Goal: Information Seeking & Learning: Learn about a topic

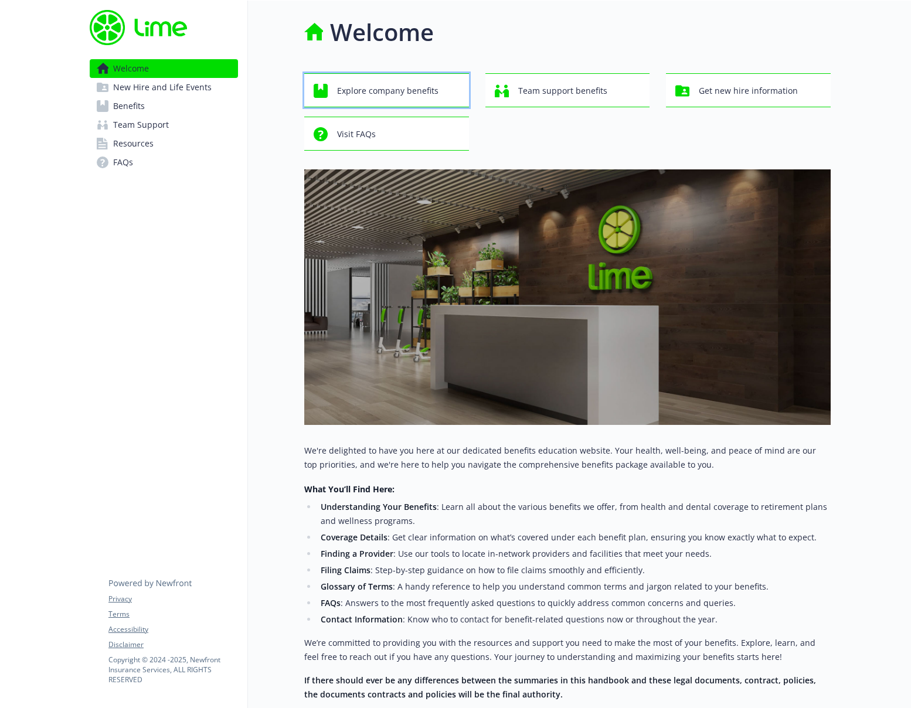
click at [400, 96] on span "Explore company benefits" at bounding box center [387, 91] width 101 height 22
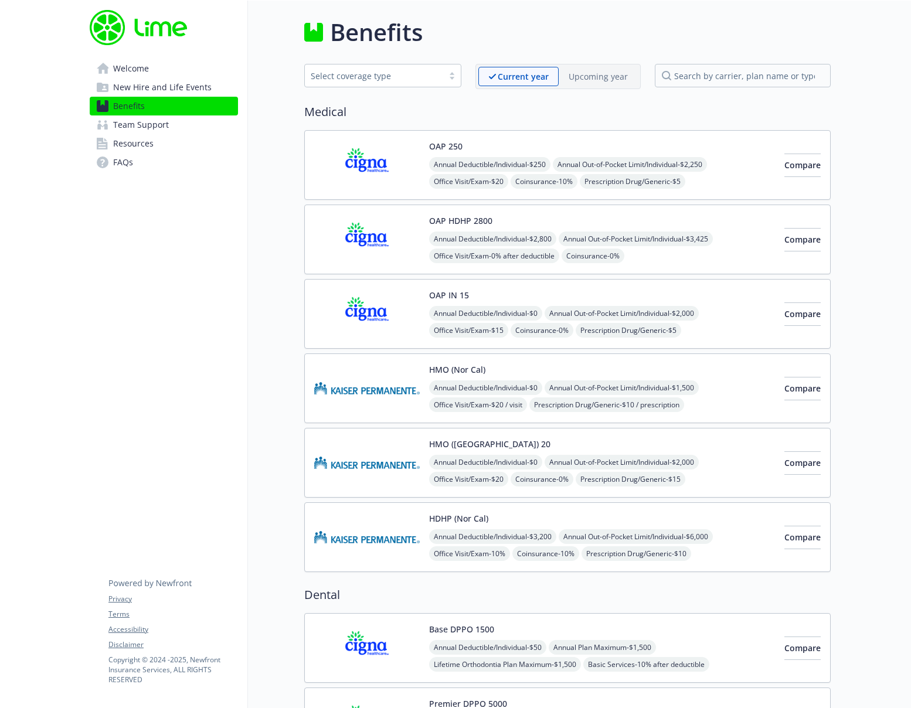
click at [400, 242] on img at bounding box center [367, 240] width 106 height 50
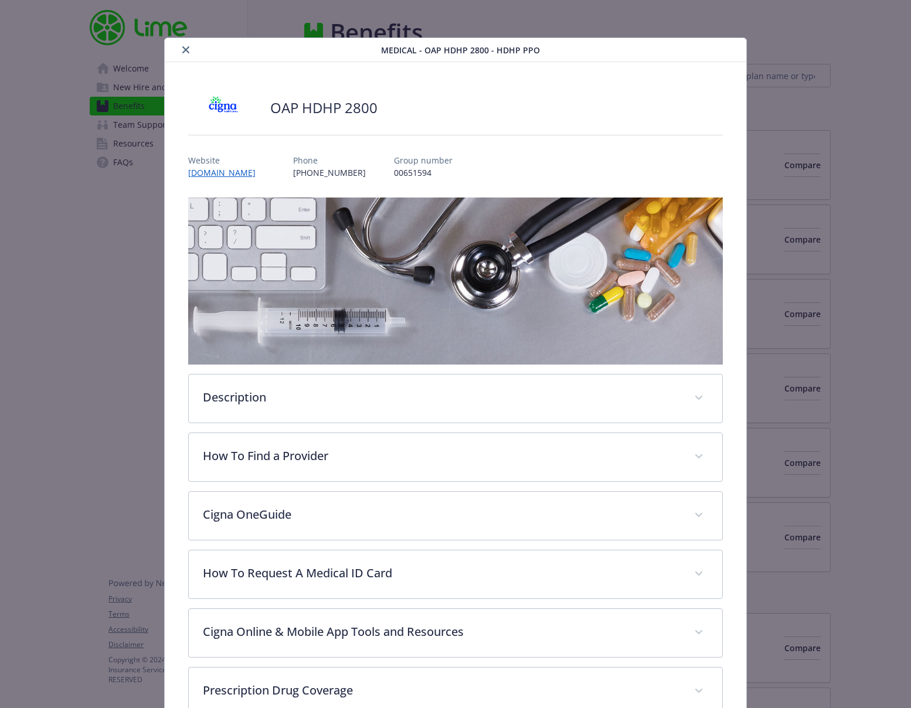
scroll to position [35, 0]
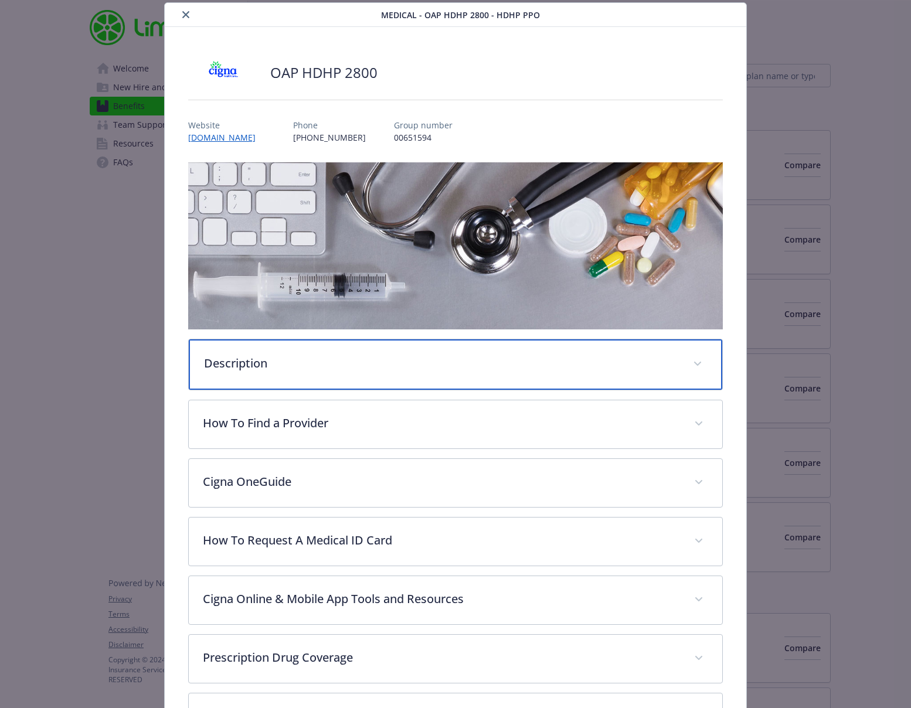
click at [392, 357] on p "Description" at bounding box center [442, 364] width 476 height 18
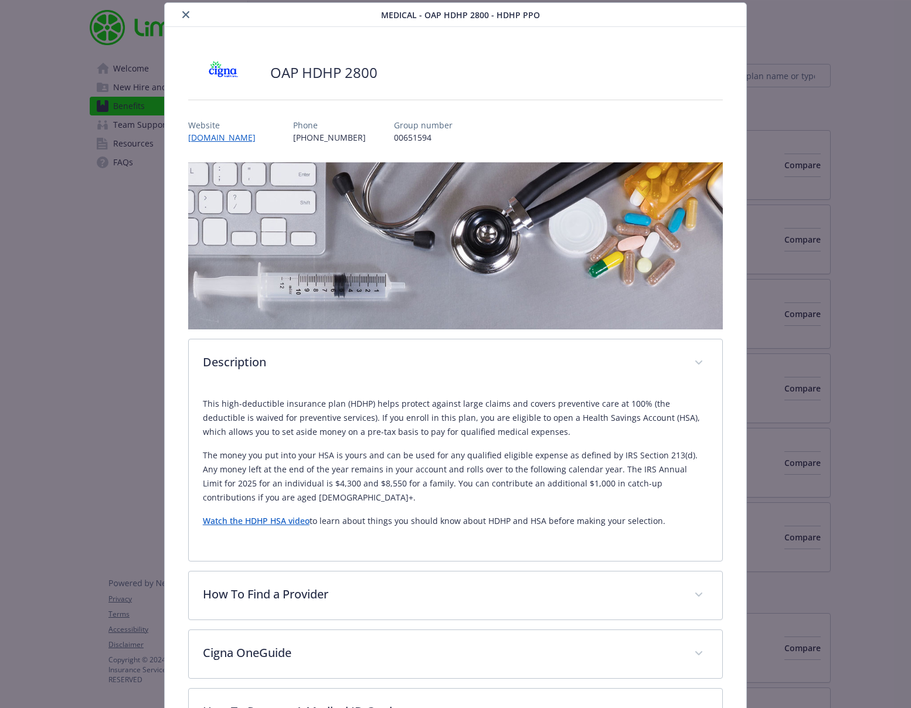
click at [184, 13] on icon "close" at bounding box center [185, 14] width 7 height 7
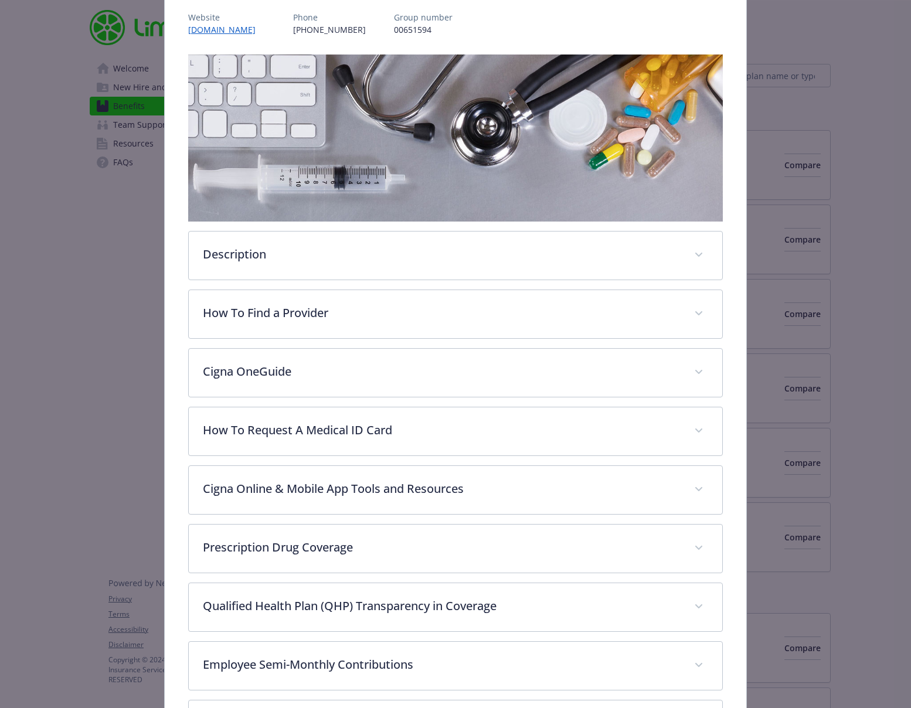
scroll to position [366, 0]
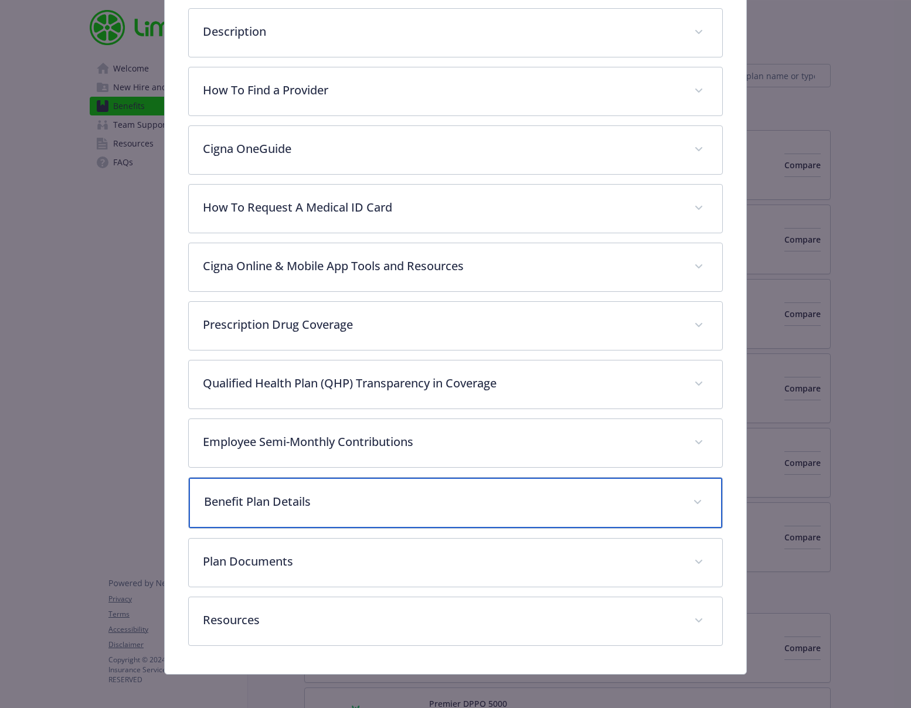
click at [270, 502] on p "Benefit Plan Details" at bounding box center [442, 502] width 476 height 18
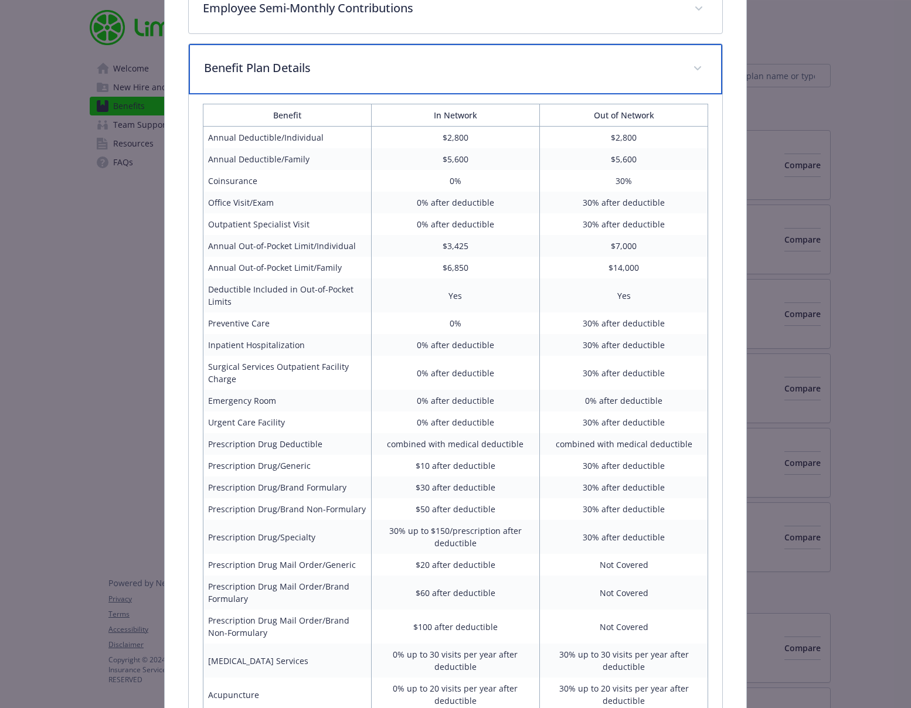
scroll to position [982, 0]
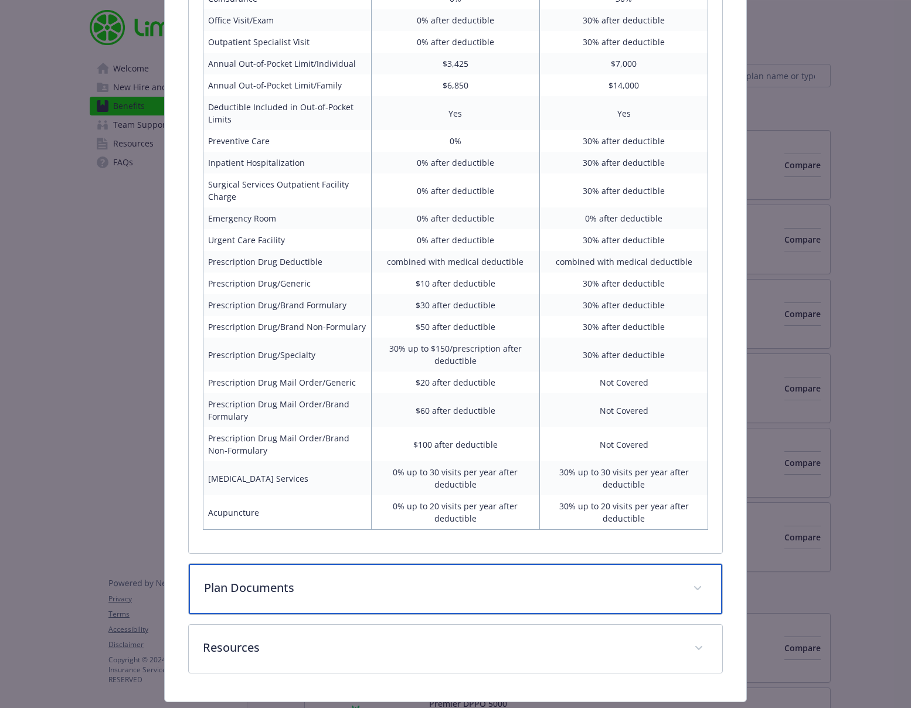
click at [260, 599] on div "Plan Documents" at bounding box center [456, 589] width 534 height 50
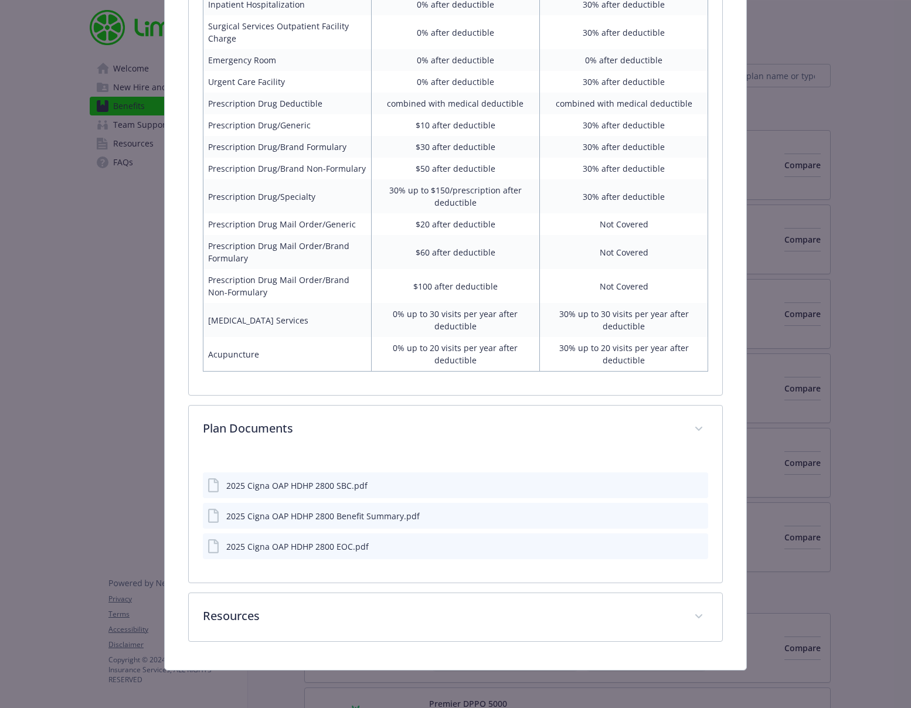
scroll to position [1136, 0]
click at [692, 515] on icon "preview file" at bounding box center [697, 517] width 11 height 8
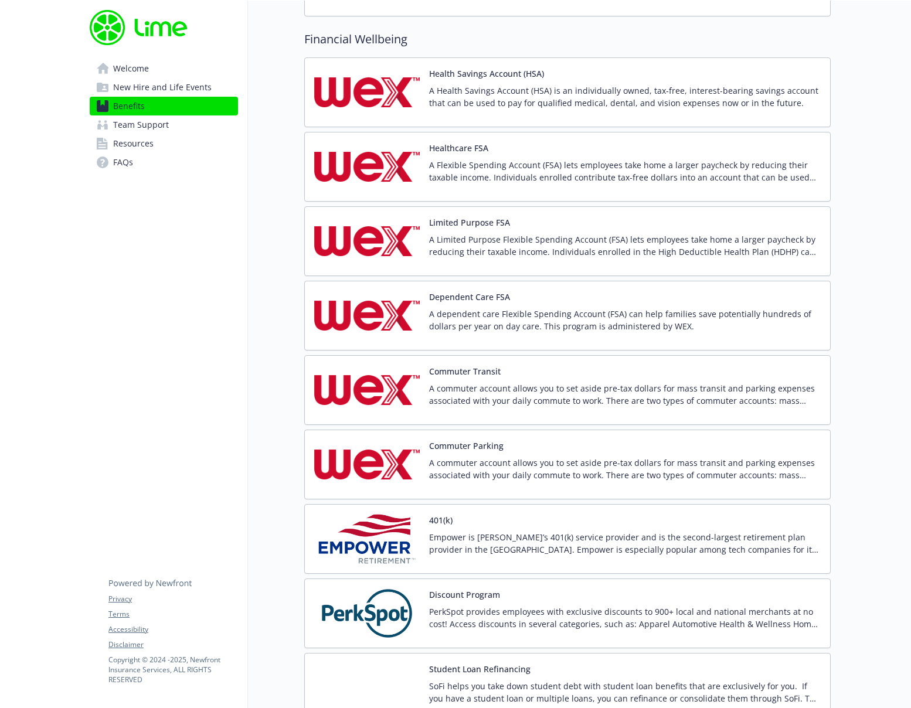
scroll to position [1974, 0]
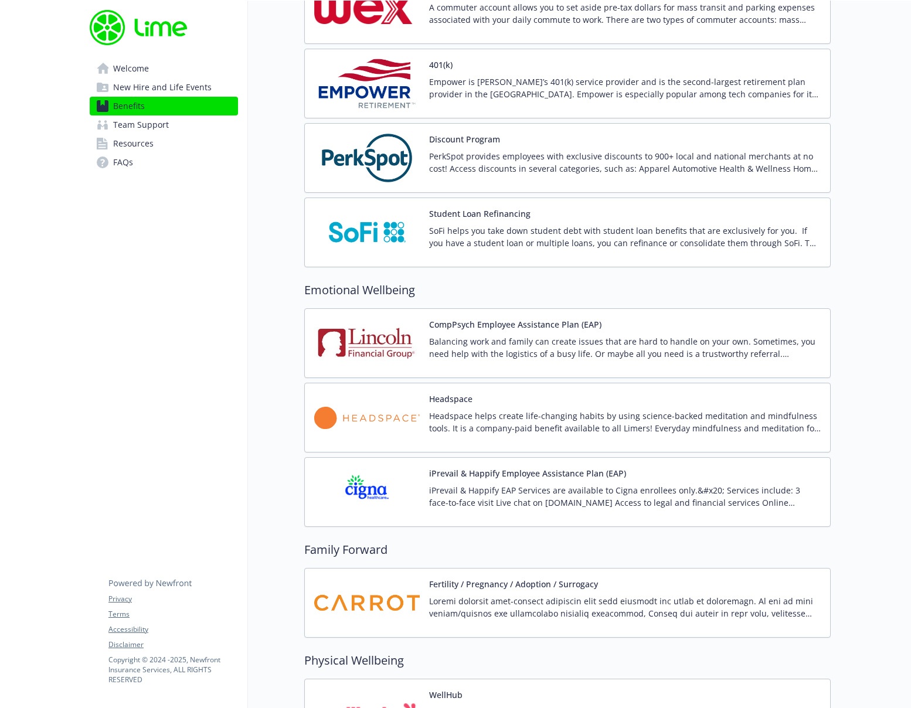
click at [596, 495] on p "iPrevail & Happify EAP Services are available to Cigna enrollees only.&#x20; Se…" at bounding box center [625, 496] width 392 height 25
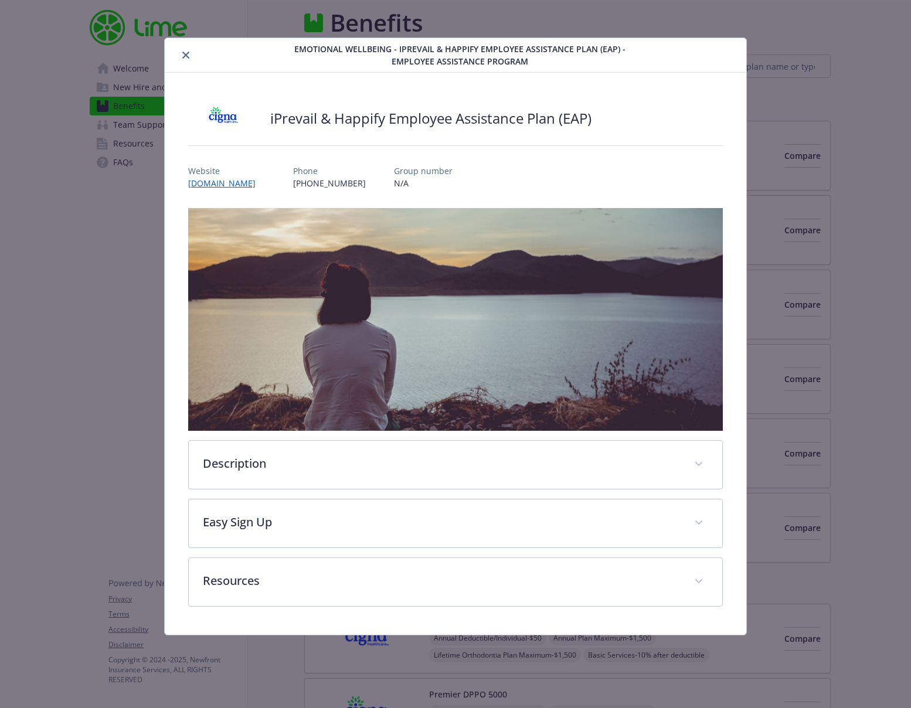
scroll to position [1974, 0]
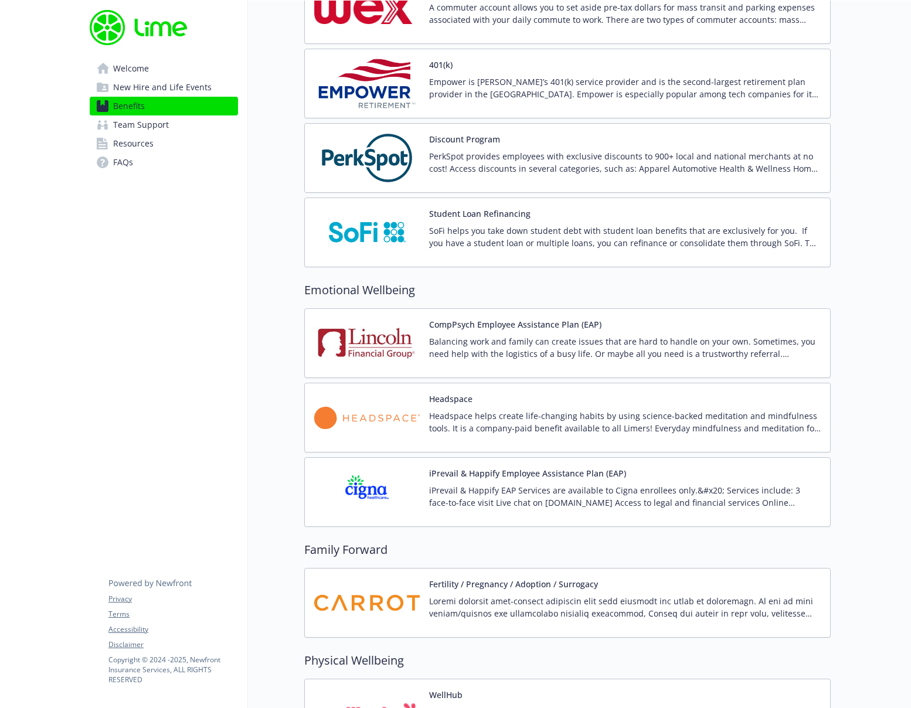
click at [681, 478] on div "iPrevail & Happify Employee Assistance Plan (EAP) iPrevail & Happify EAP Servic…" at bounding box center [625, 492] width 392 height 50
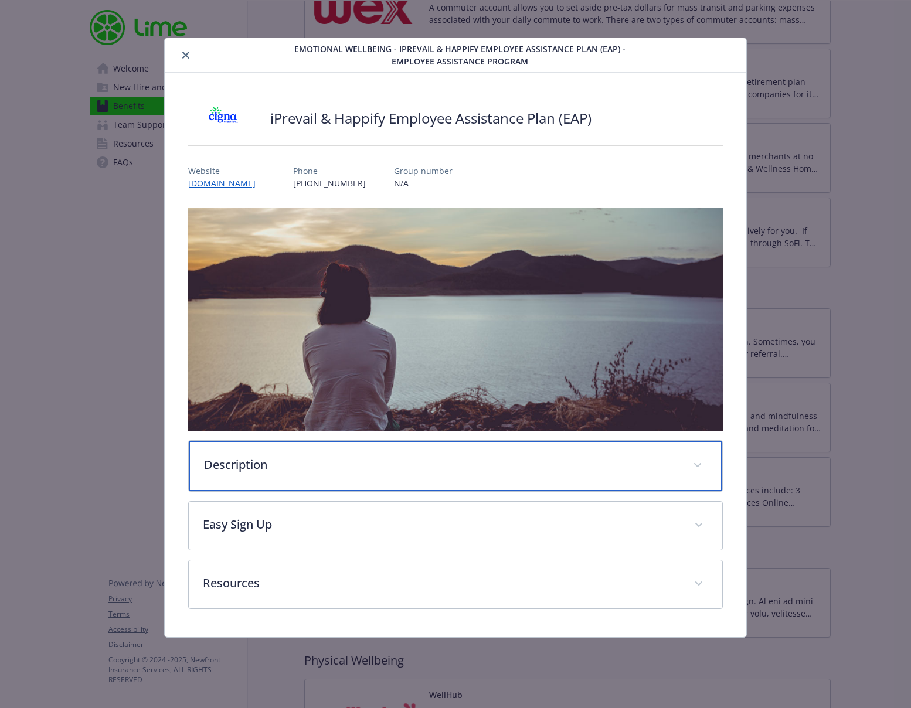
click at [403, 474] on div "Description" at bounding box center [456, 466] width 534 height 50
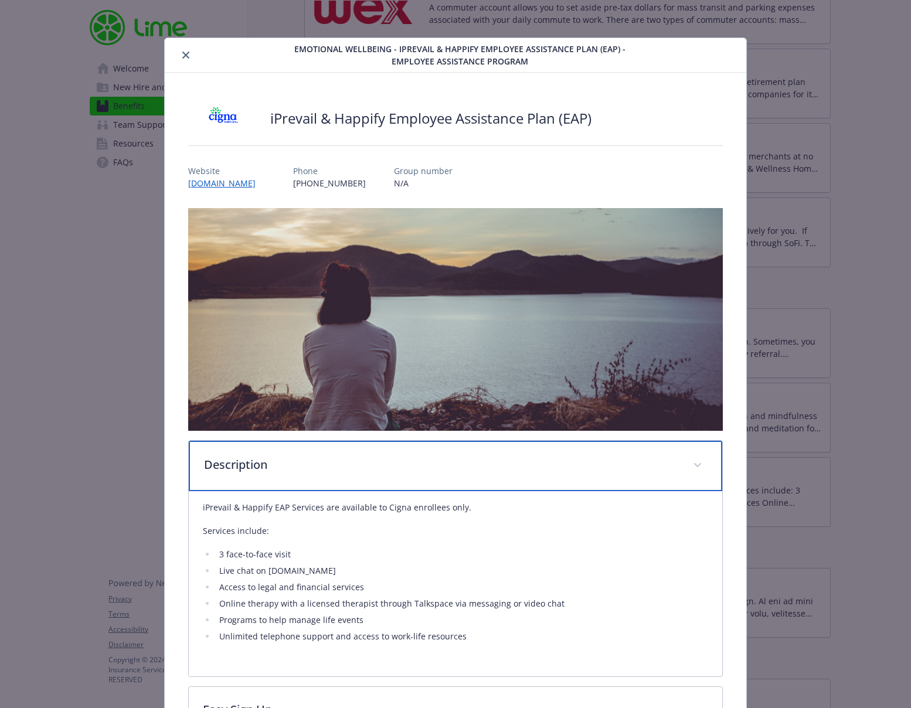
scroll to position [150, 0]
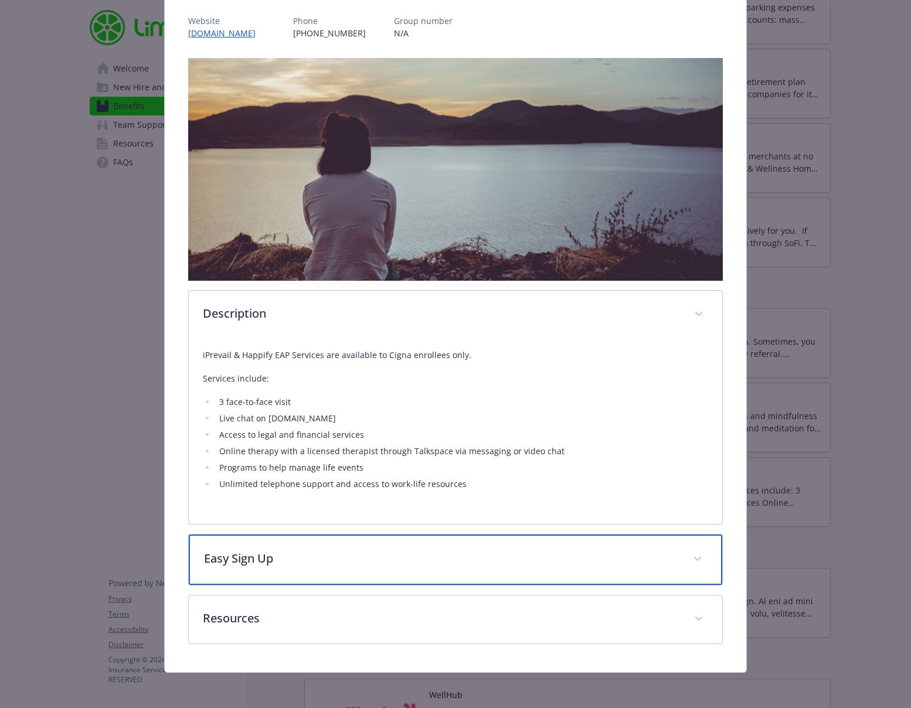
click at [391, 573] on div "Easy Sign Up" at bounding box center [456, 560] width 534 height 50
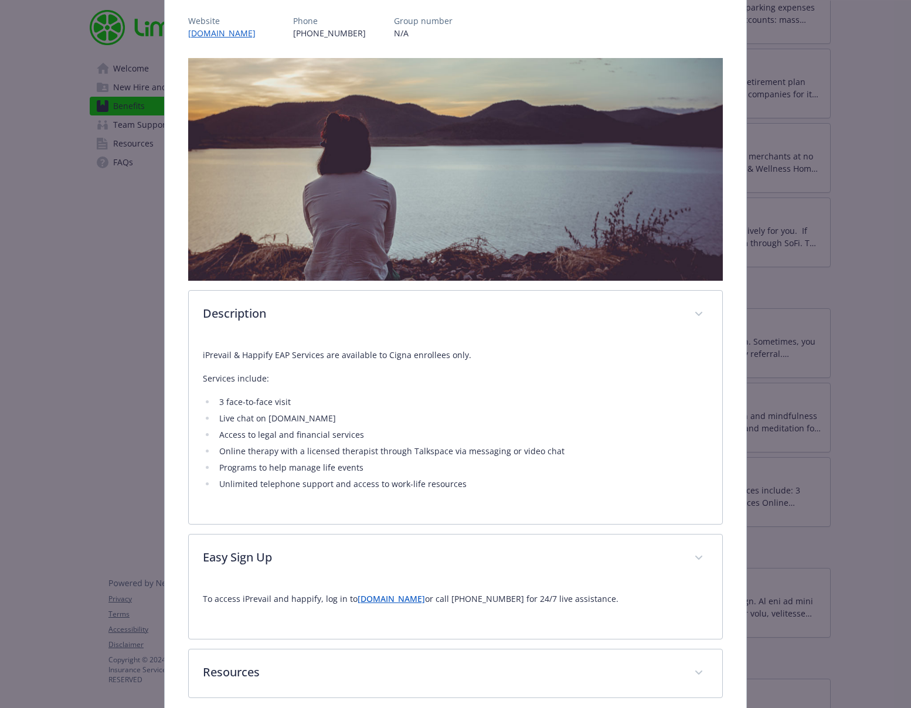
click at [385, 600] on link "[DOMAIN_NAME]" at bounding box center [391, 598] width 67 height 11
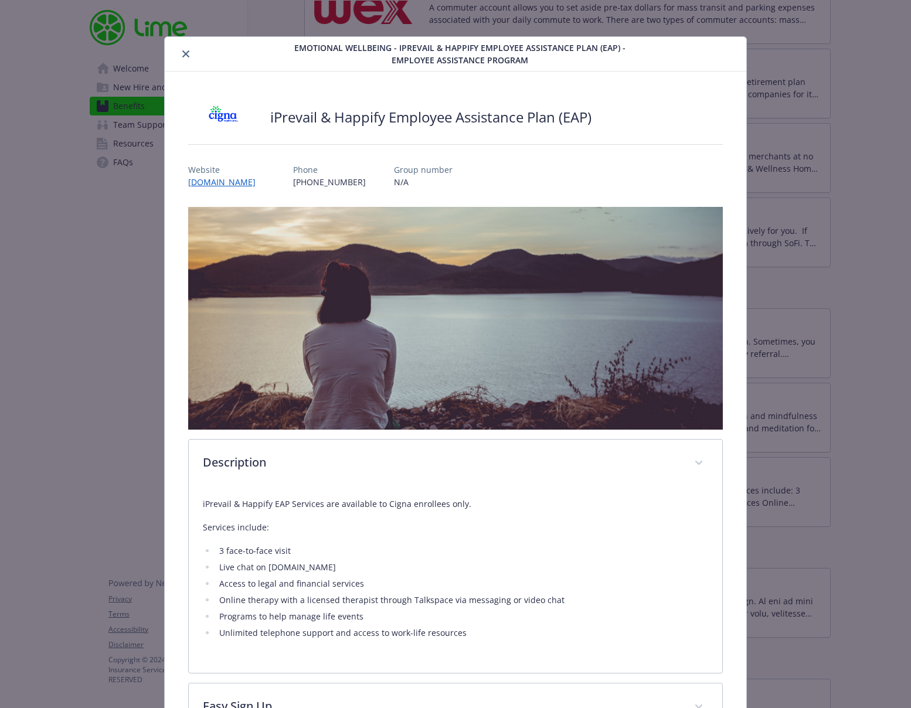
scroll to position [0, 0]
